Goal: Task Accomplishment & Management: Manage account settings

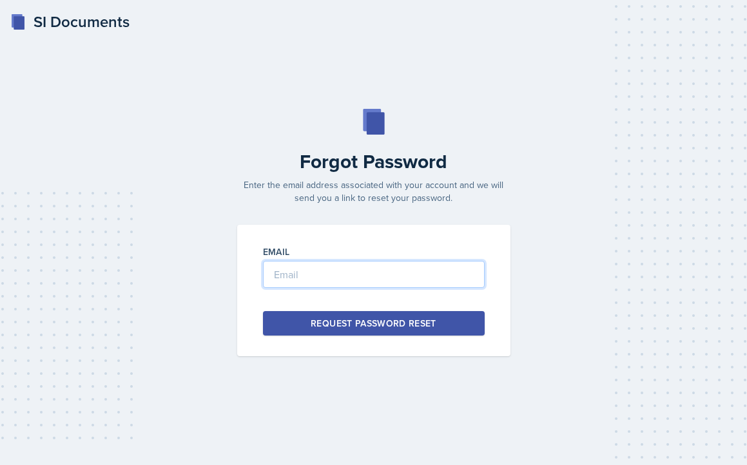
click at [340, 268] on input "email" at bounding box center [374, 274] width 222 height 27
type input "castilloe112@gator.uhd.edu"
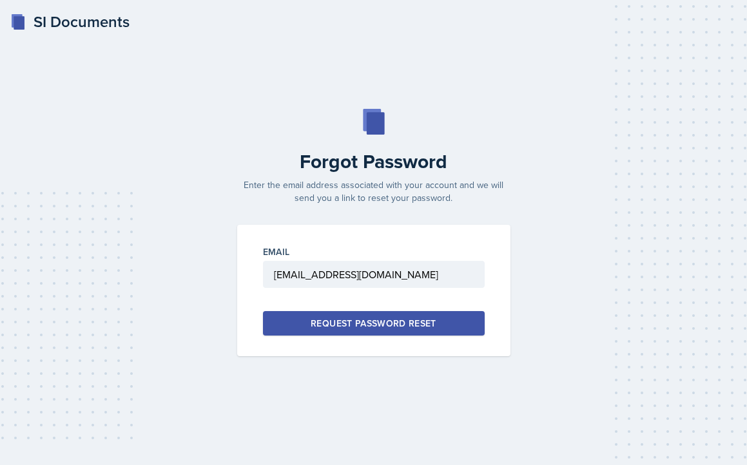
click at [324, 329] on div "Request Password Reset" at bounding box center [374, 323] width 126 height 13
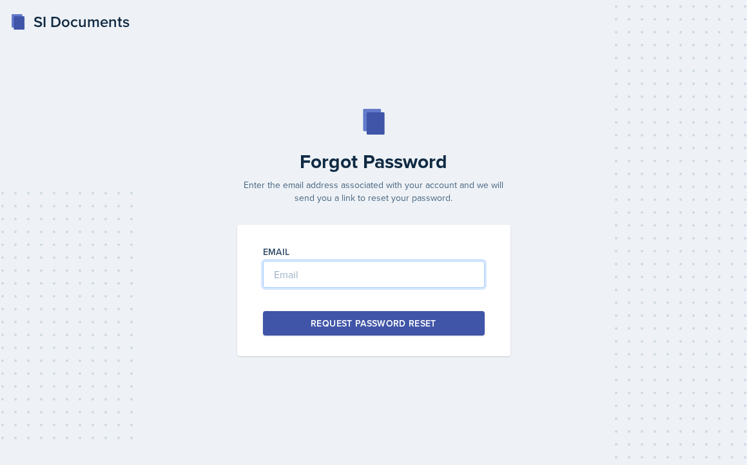
click at [370, 271] on input "email" at bounding box center [374, 274] width 222 height 27
type input "castilloel@uhd.edu"
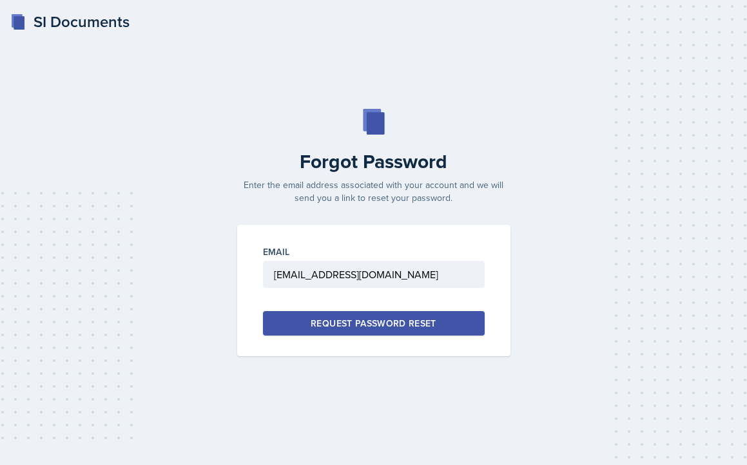
click at [391, 319] on div "Request Password Reset" at bounding box center [374, 323] width 126 height 13
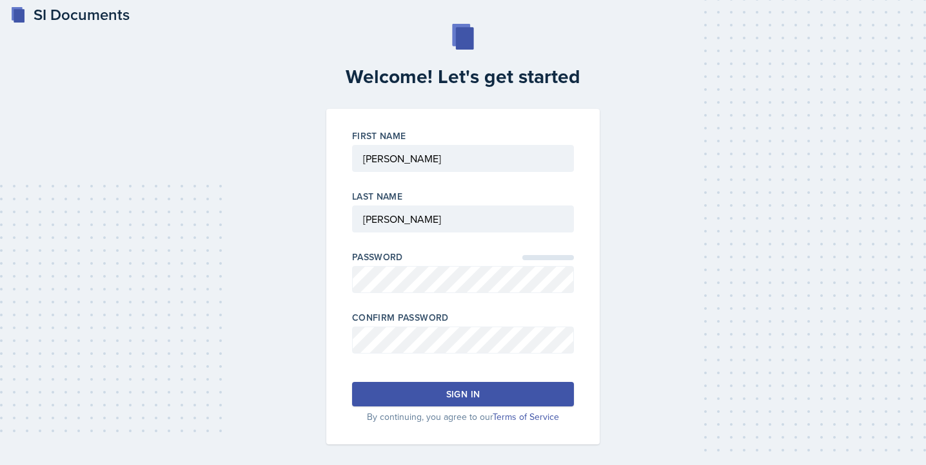
scroll to position [8, 0]
click at [440, 394] on button "Sign in" at bounding box center [463, 394] width 222 height 24
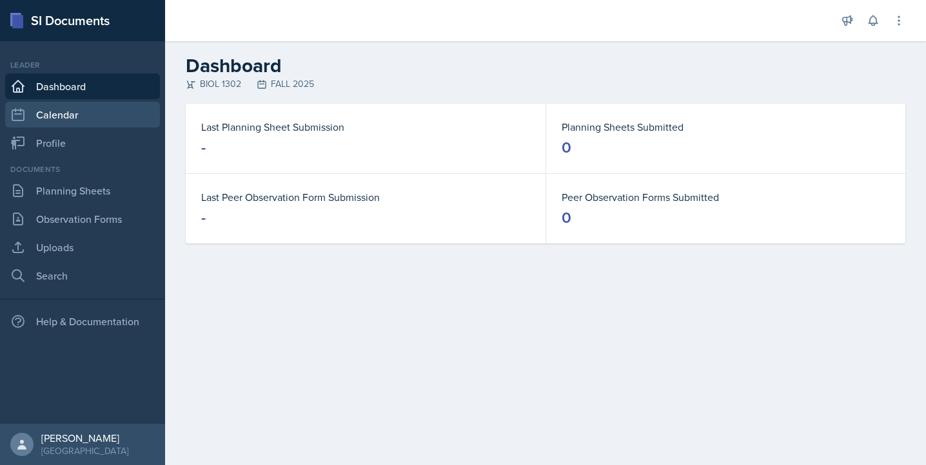
click at [104, 125] on link "Calendar" at bounding box center [82, 115] width 155 height 26
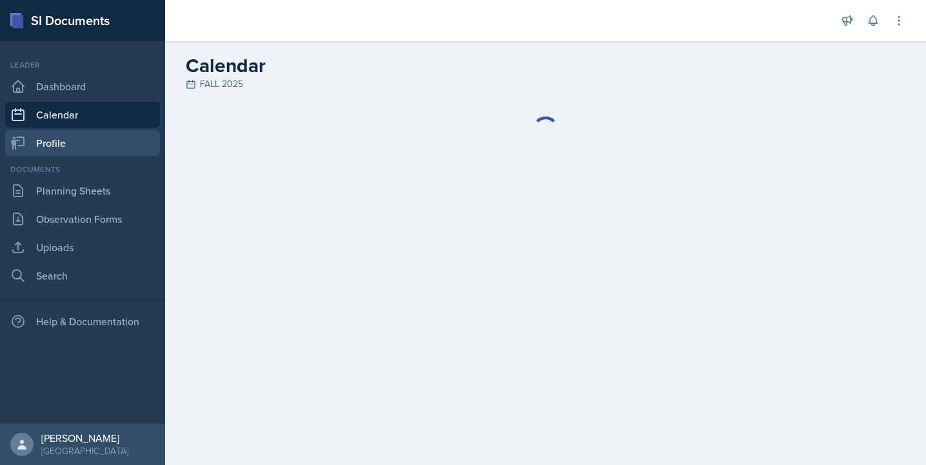
click at [104, 140] on link "Profile" at bounding box center [82, 143] width 155 height 26
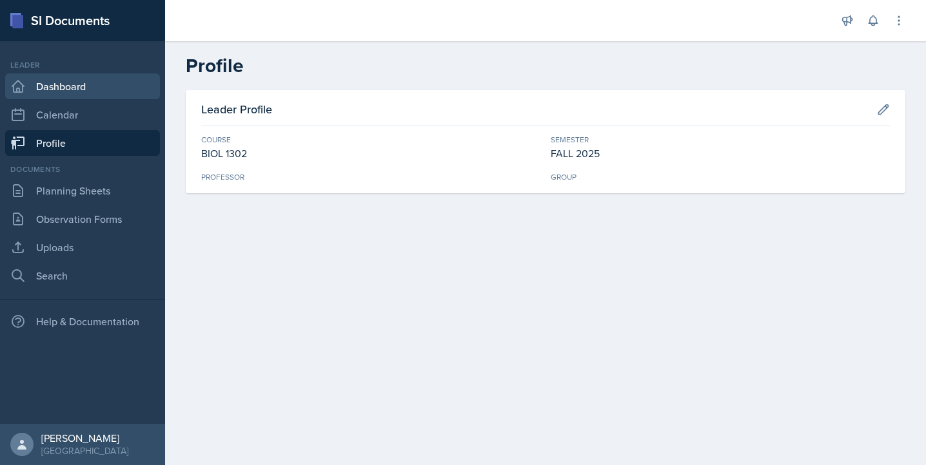
click at [92, 90] on link "Dashboard" at bounding box center [82, 86] width 155 height 26
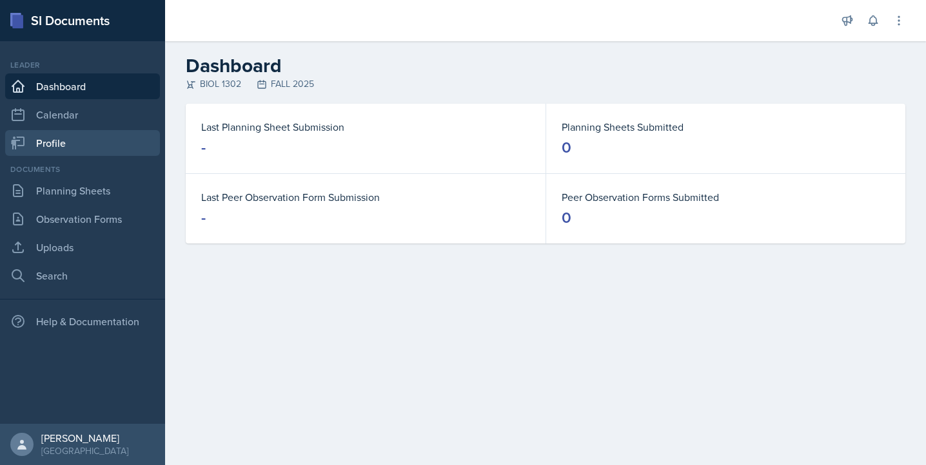
click at [62, 142] on link "Profile" at bounding box center [82, 143] width 155 height 26
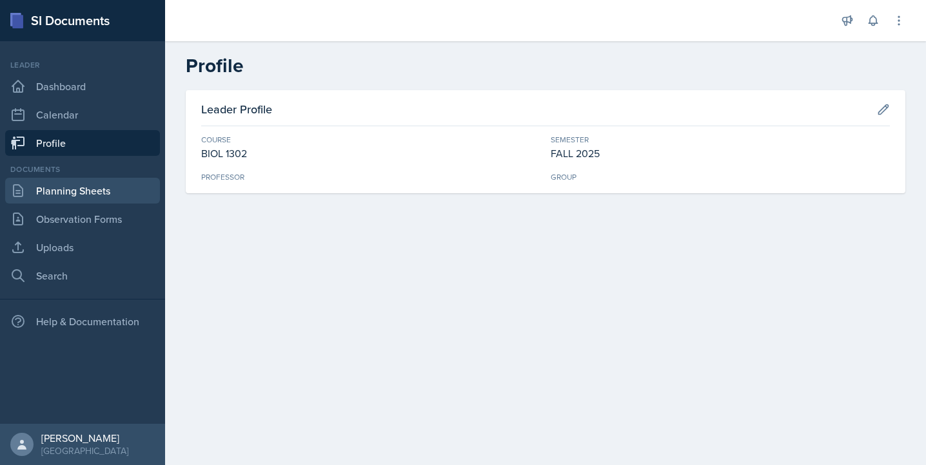
click at [106, 189] on link "Planning Sheets" at bounding box center [82, 191] width 155 height 26
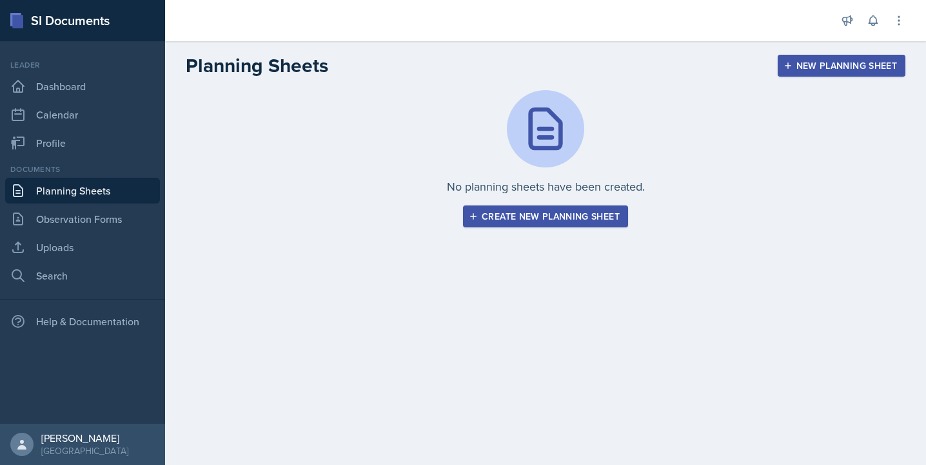
click at [536, 215] on div "Create new planning sheet" at bounding box center [545, 216] width 148 height 10
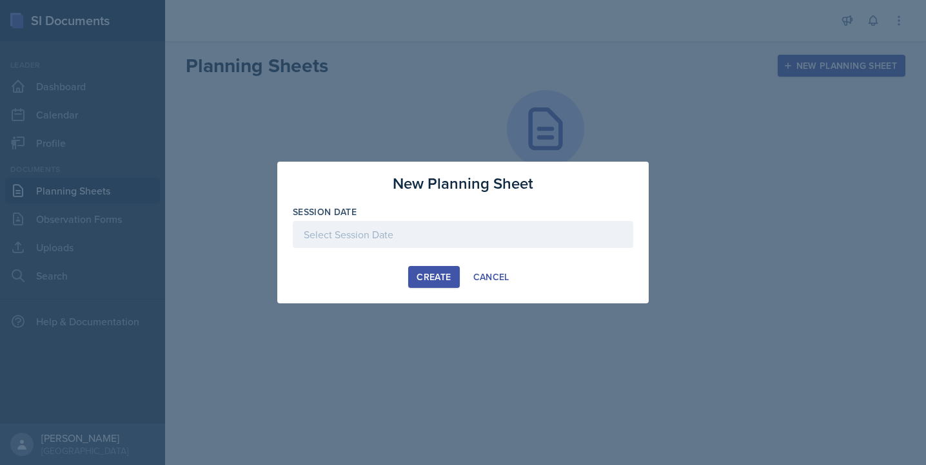
click at [530, 224] on div at bounding box center [463, 234] width 340 height 27
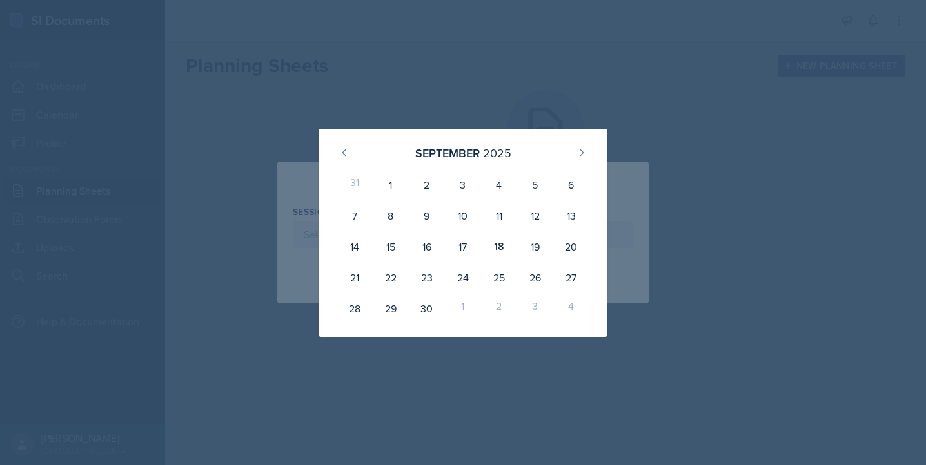
click at [610, 182] on div "[DATE] 31 1 2 3 4 5 6 7 8 9 10 11 12 13 14 15 16 17 18 19 20 21 22 23 24 25 26 …" at bounding box center [462, 233] width 371 height 208
click at [653, 117] on div at bounding box center [463, 232] width 926 height 465
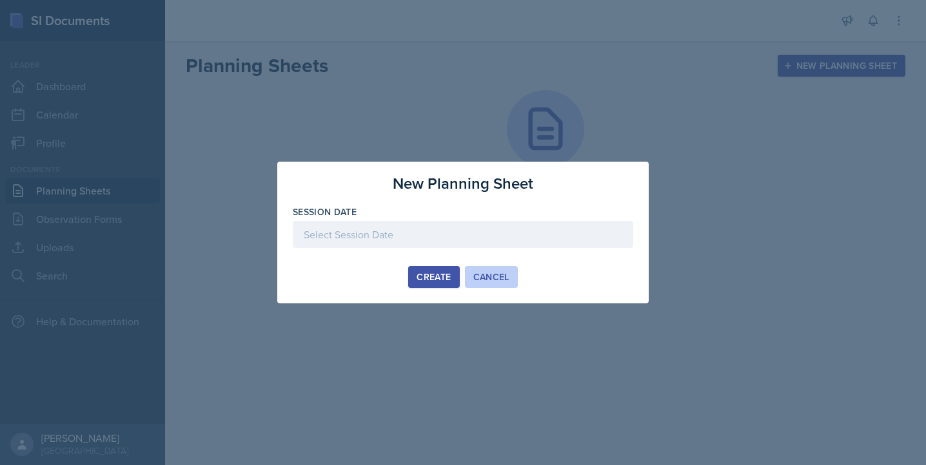
click at [503, 273] on div "Cancel" at bounding box center [491, 277] width 36 height 10
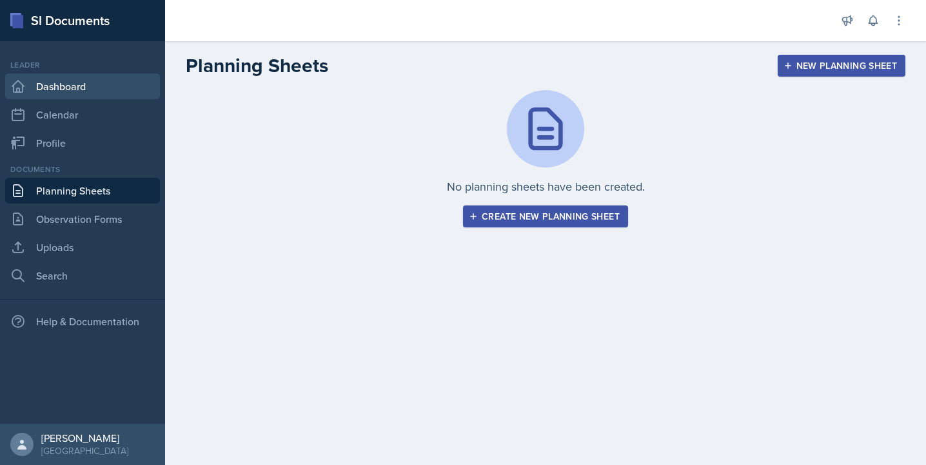
click at [106, 84] on link "Dashboard" at bounding box center [82, 86] width 155 height 26
